Goal: Navigation & Orientation: Find specific page/section

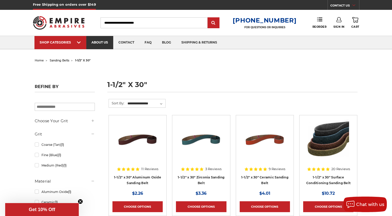
click at [97, 43] on link "about us" at bounding box center [99, 42] width 27 height 13
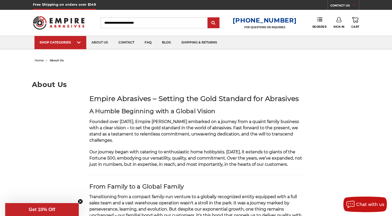
click at [43, 62] on span "home" at bounding box center [39, 61] width 9 height 4
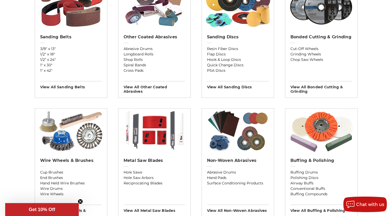
scroll to position [218, 0]
